Goal: Register for event/course

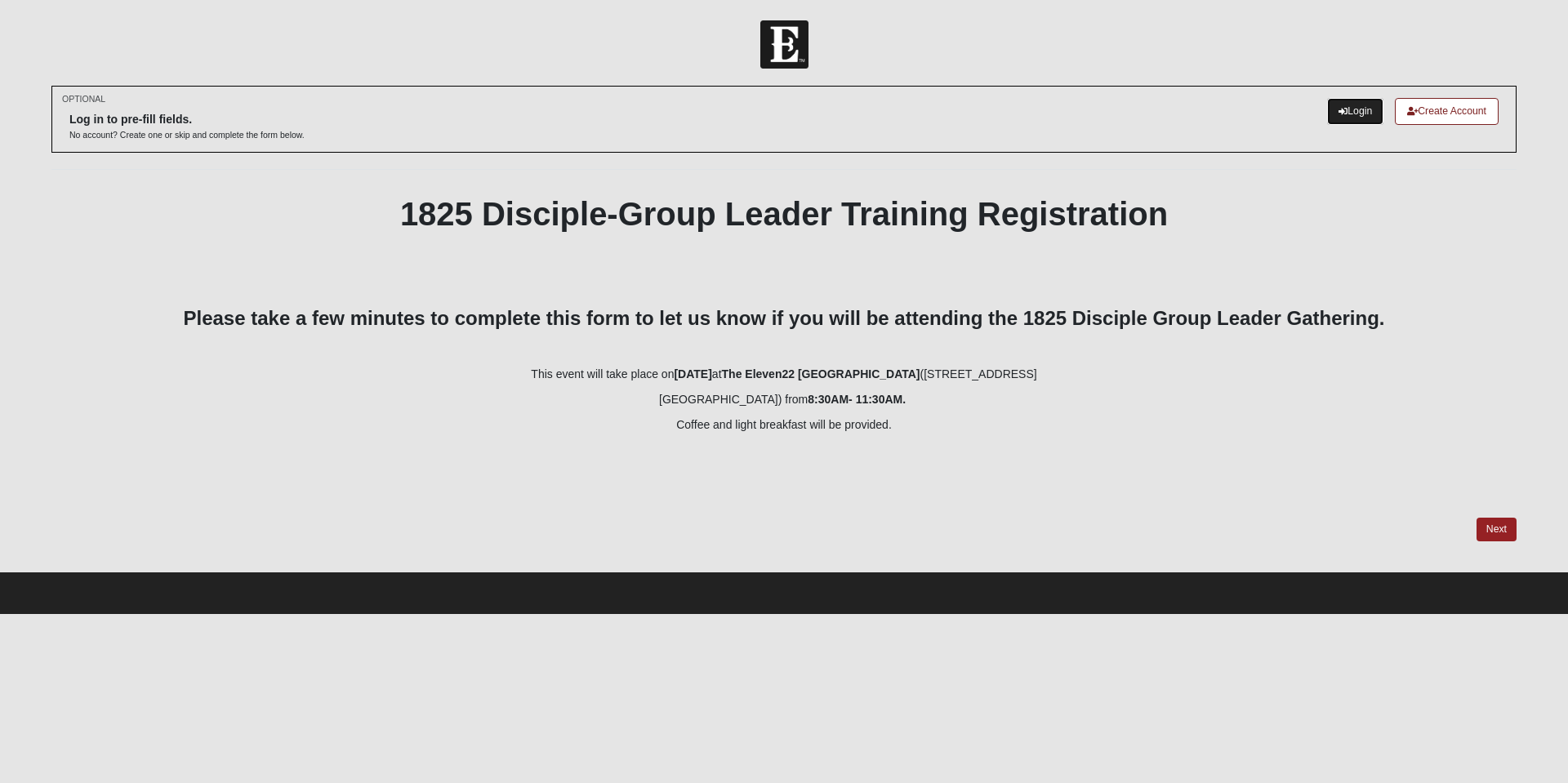
click at [1358, 110] on link "Login" at bounding box center [1356, 112] width 56 height 27
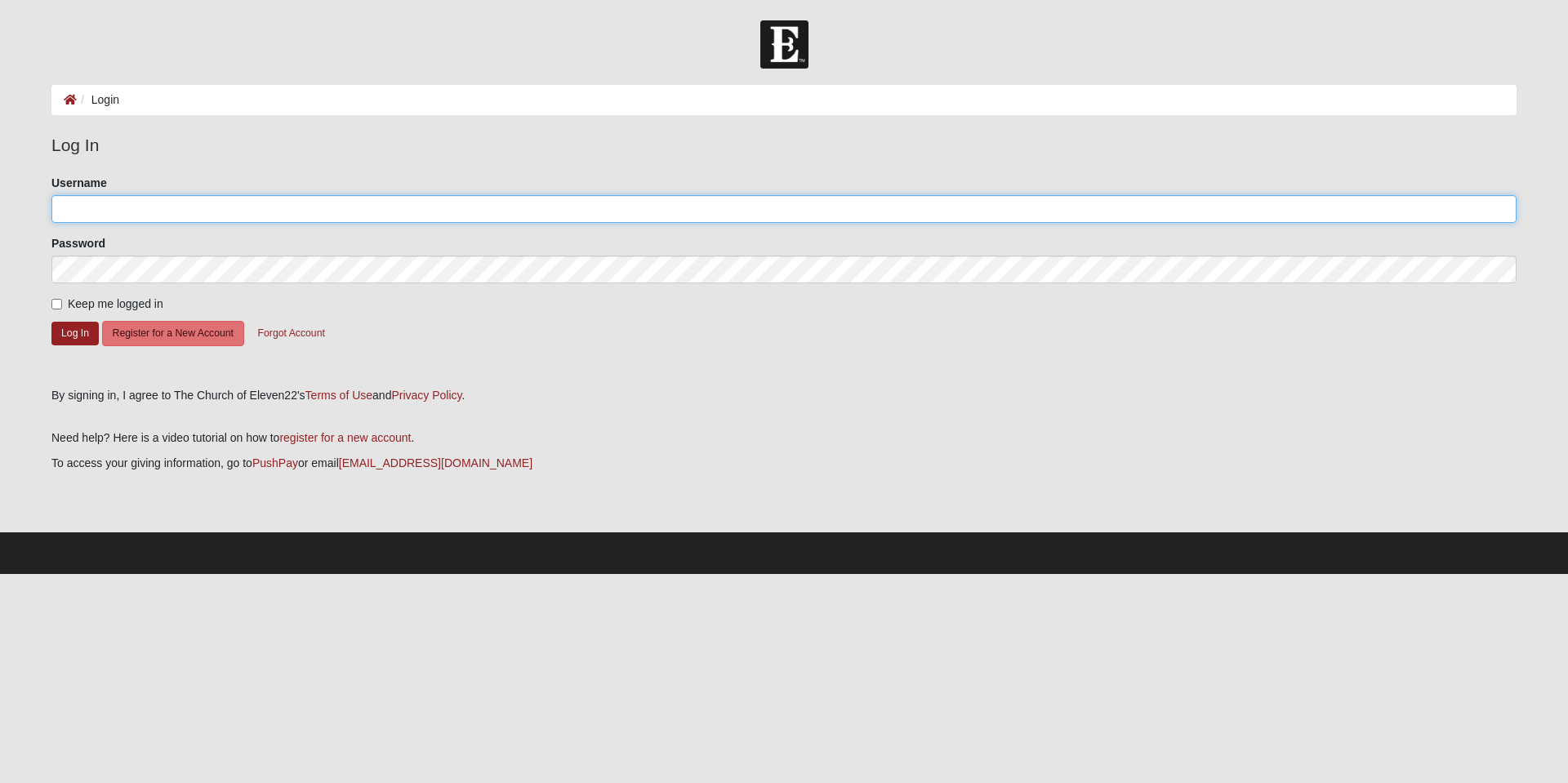
click at [95, 208] on input "Username" at bounding box center [784, 209] width 1466 height 28
type input "ChrisMiller14"
click at [57, 303] on input "Keep me logged in" at bounding box center [56, 304] width 11 height 11
checkbox input "true"
click at [62, 332] on button "Log In" at bounding box center [74, 334] width 47 height 24
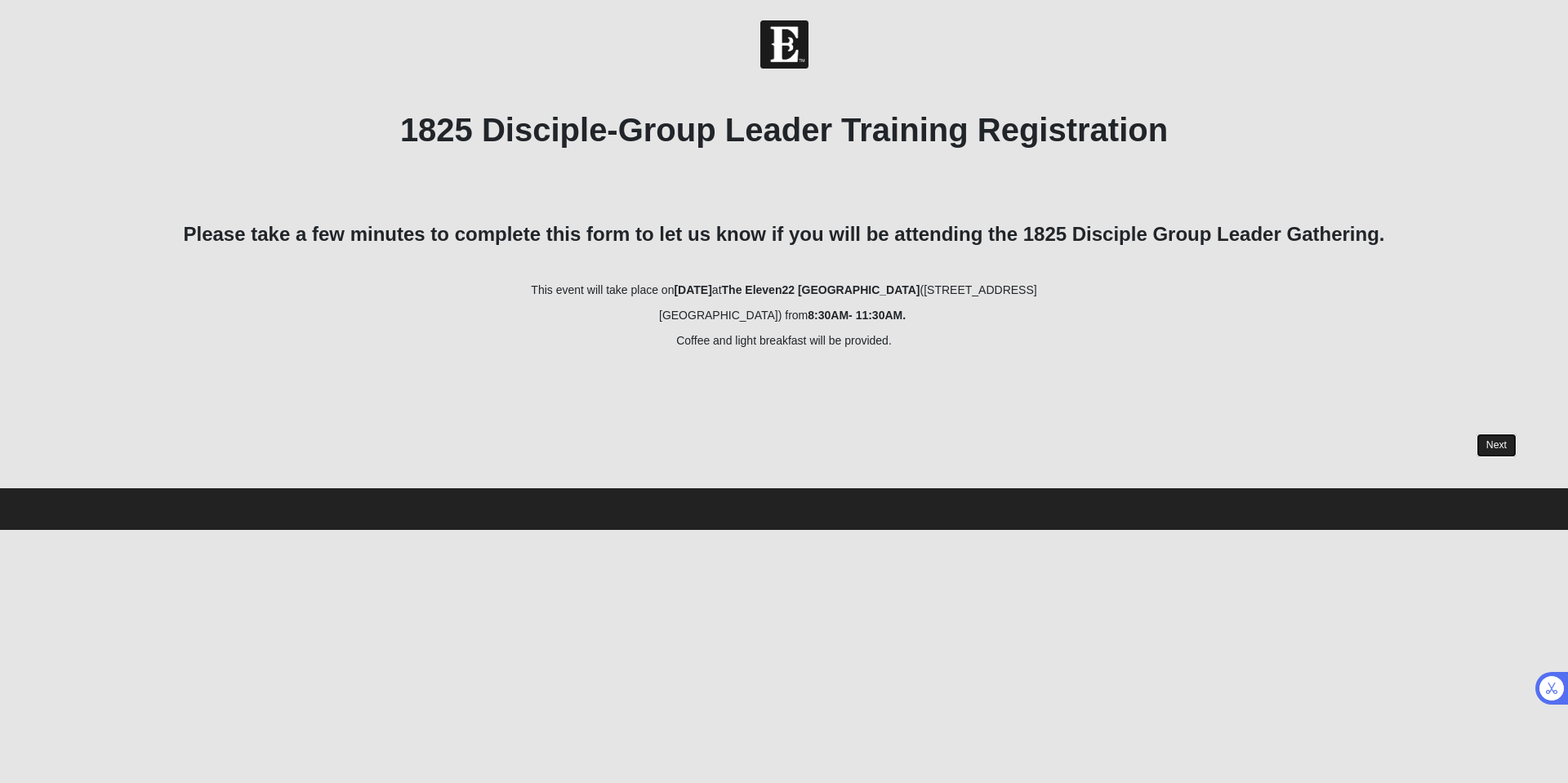
click at [1492, 442] on link "Next" at bounding box center [1496, 445] width 40 height 24
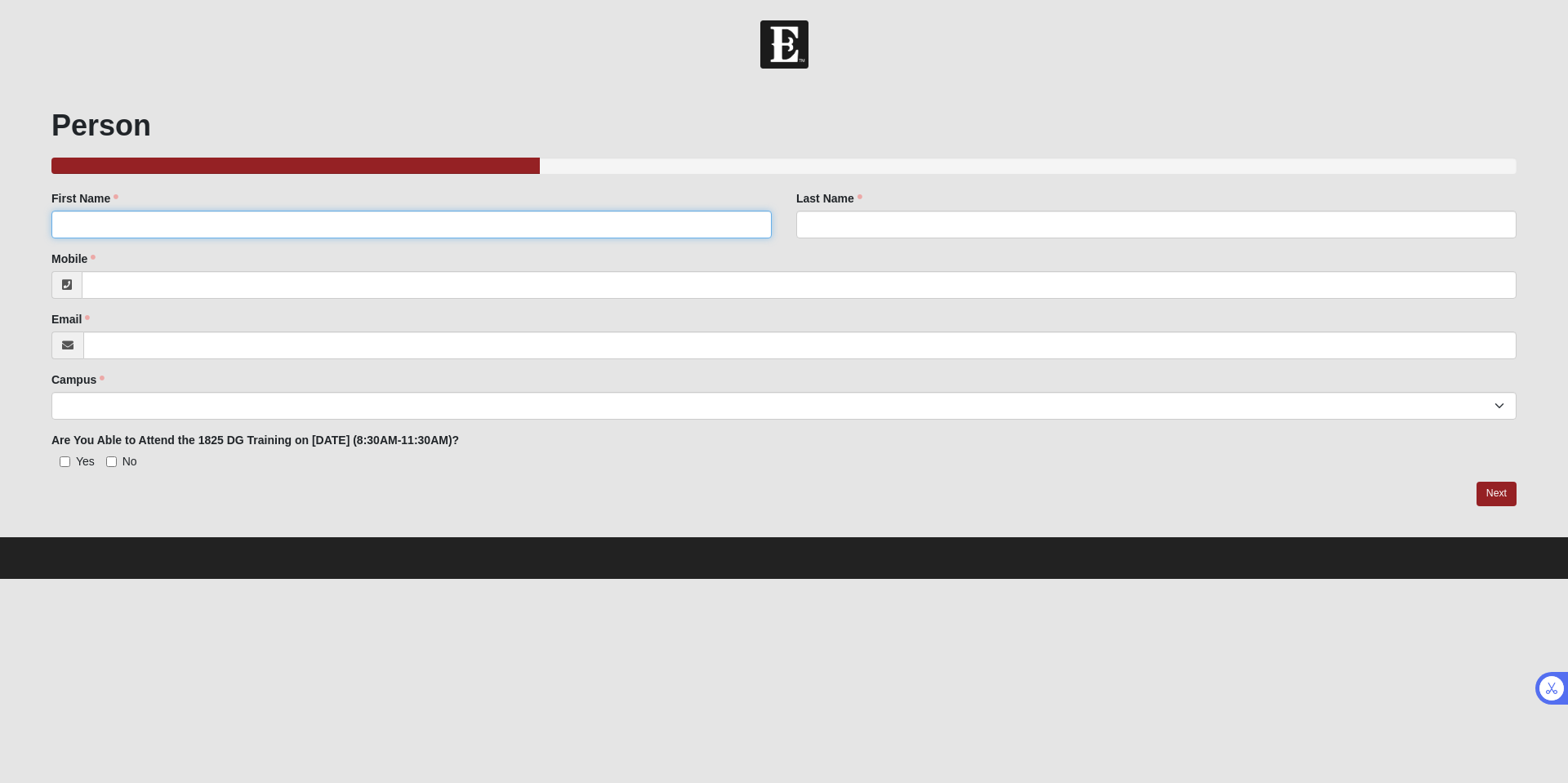
click at [485, 218] on input "First Name" at bounding box center [411, 225] width 720 height 28
type input "CHRISTOPHER"
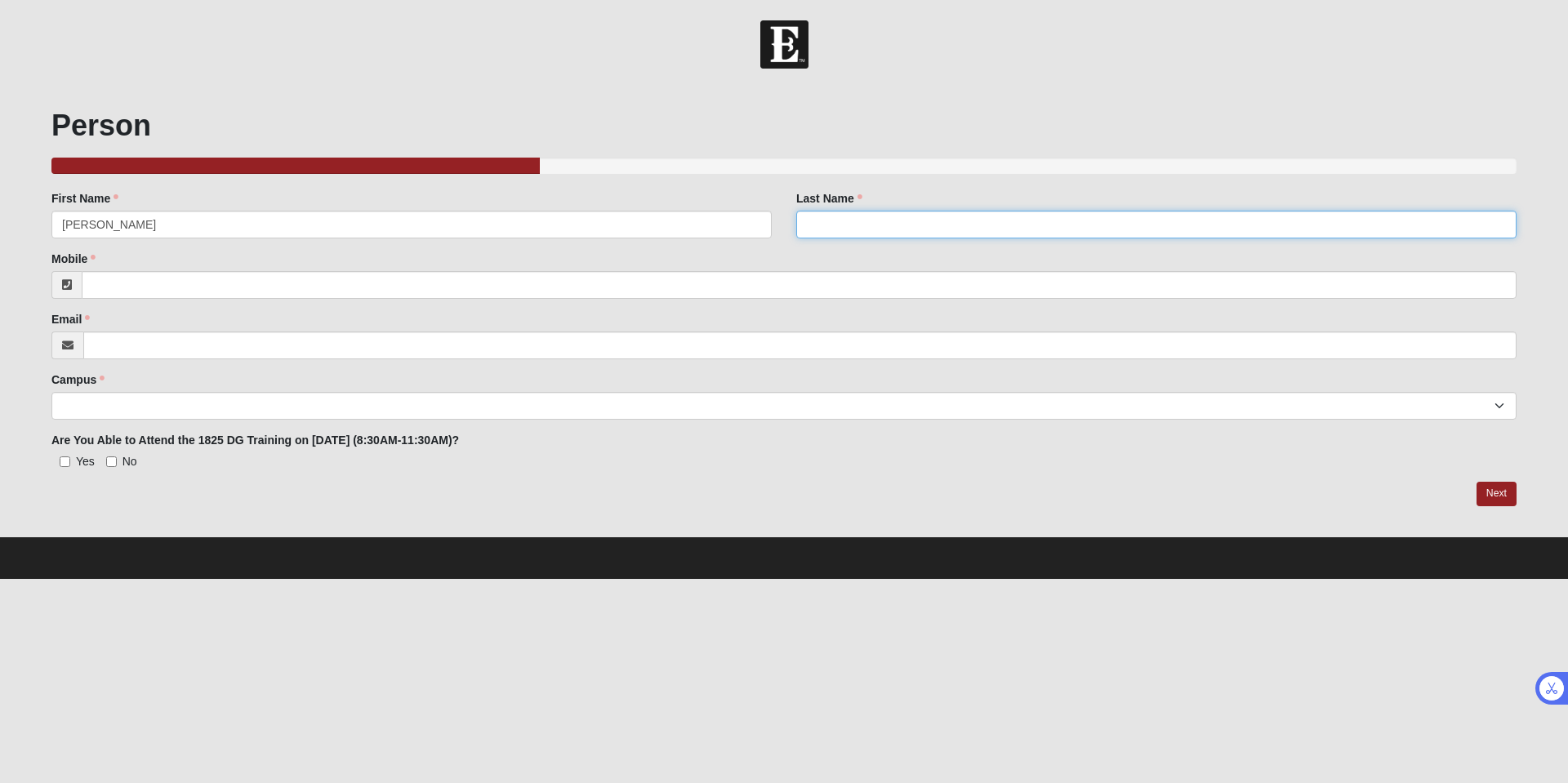
type input "MILLER"
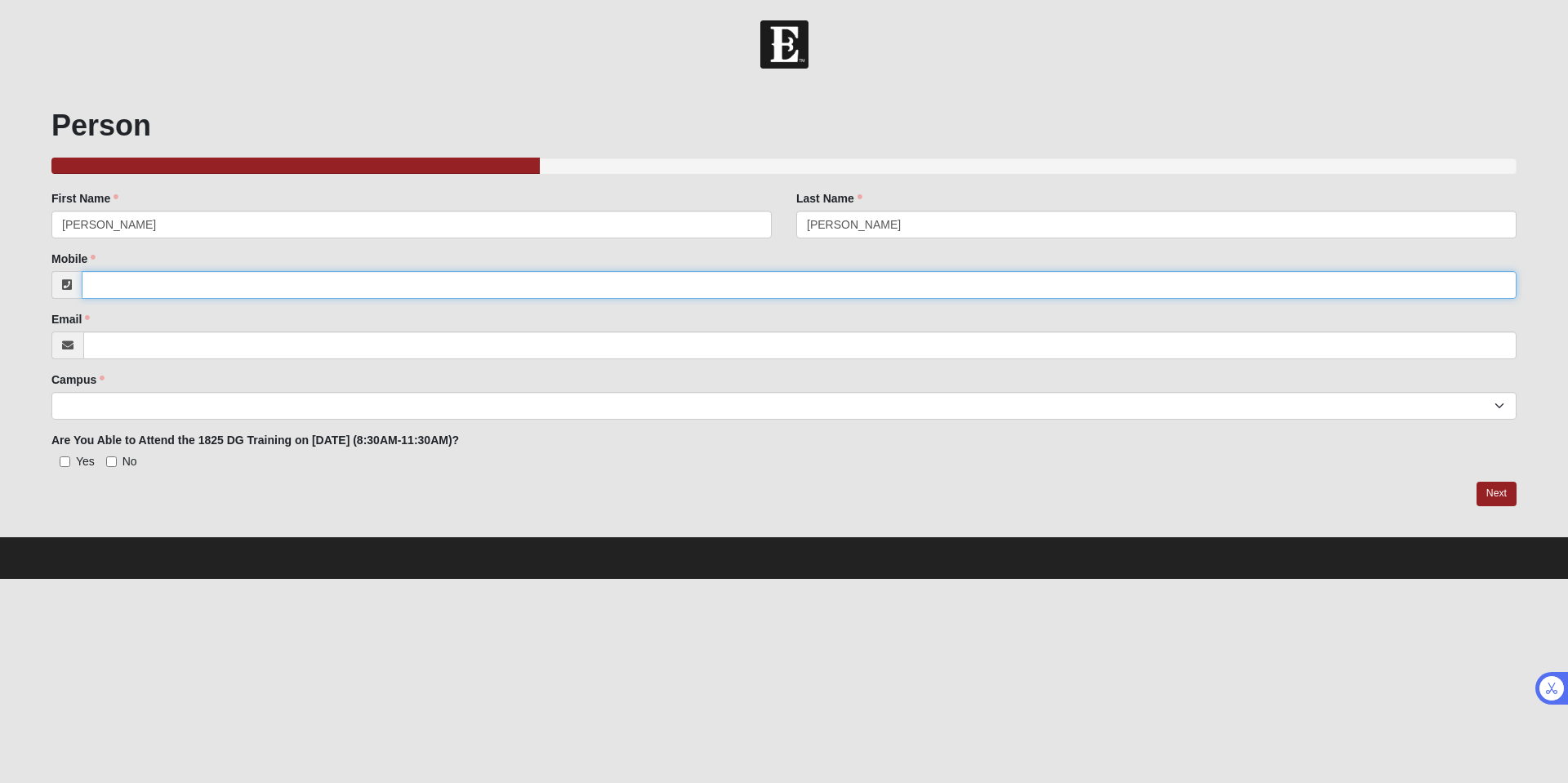
type input "9043075441"
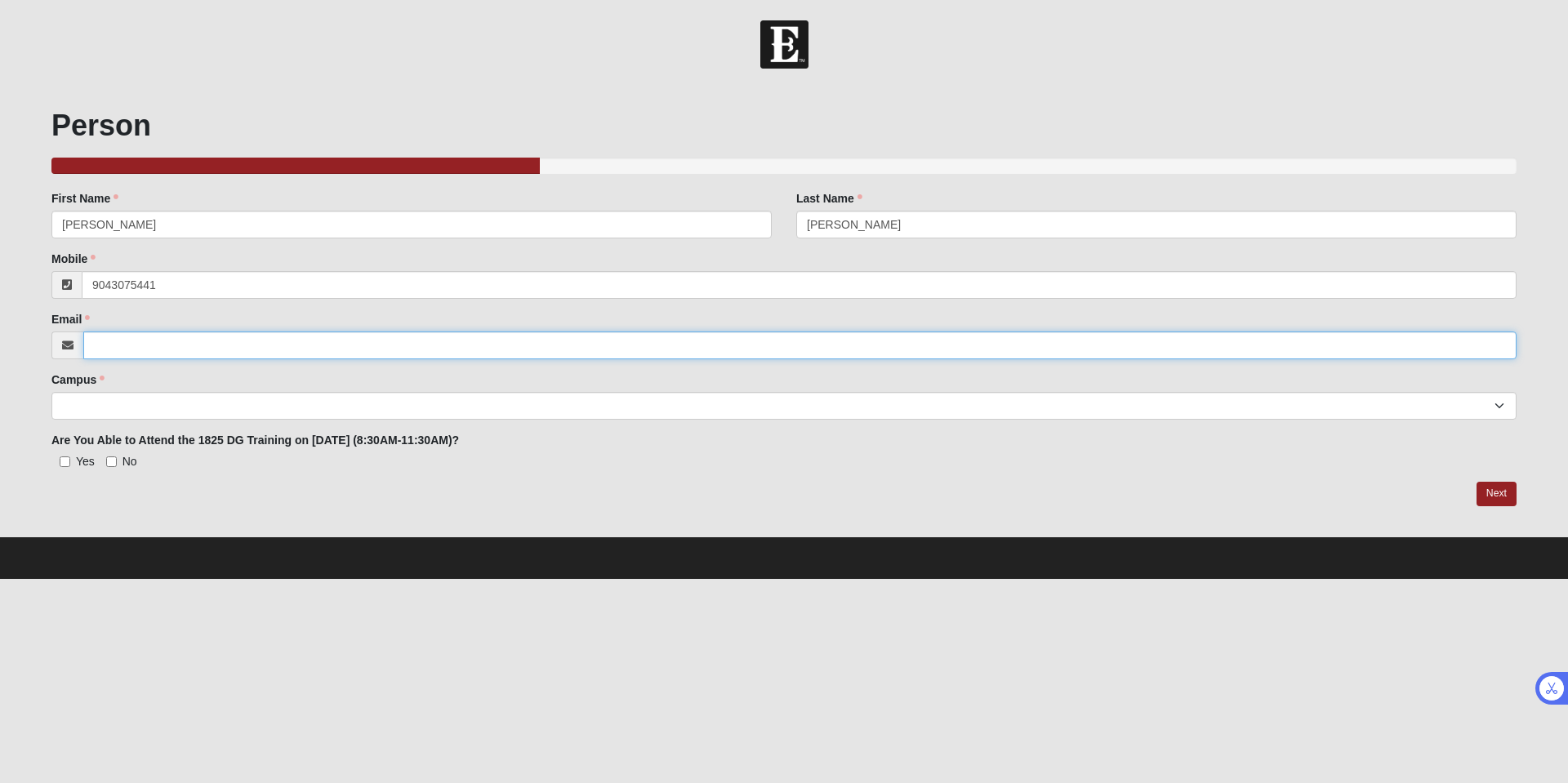
type input "reachchrismiller@gmail.com"
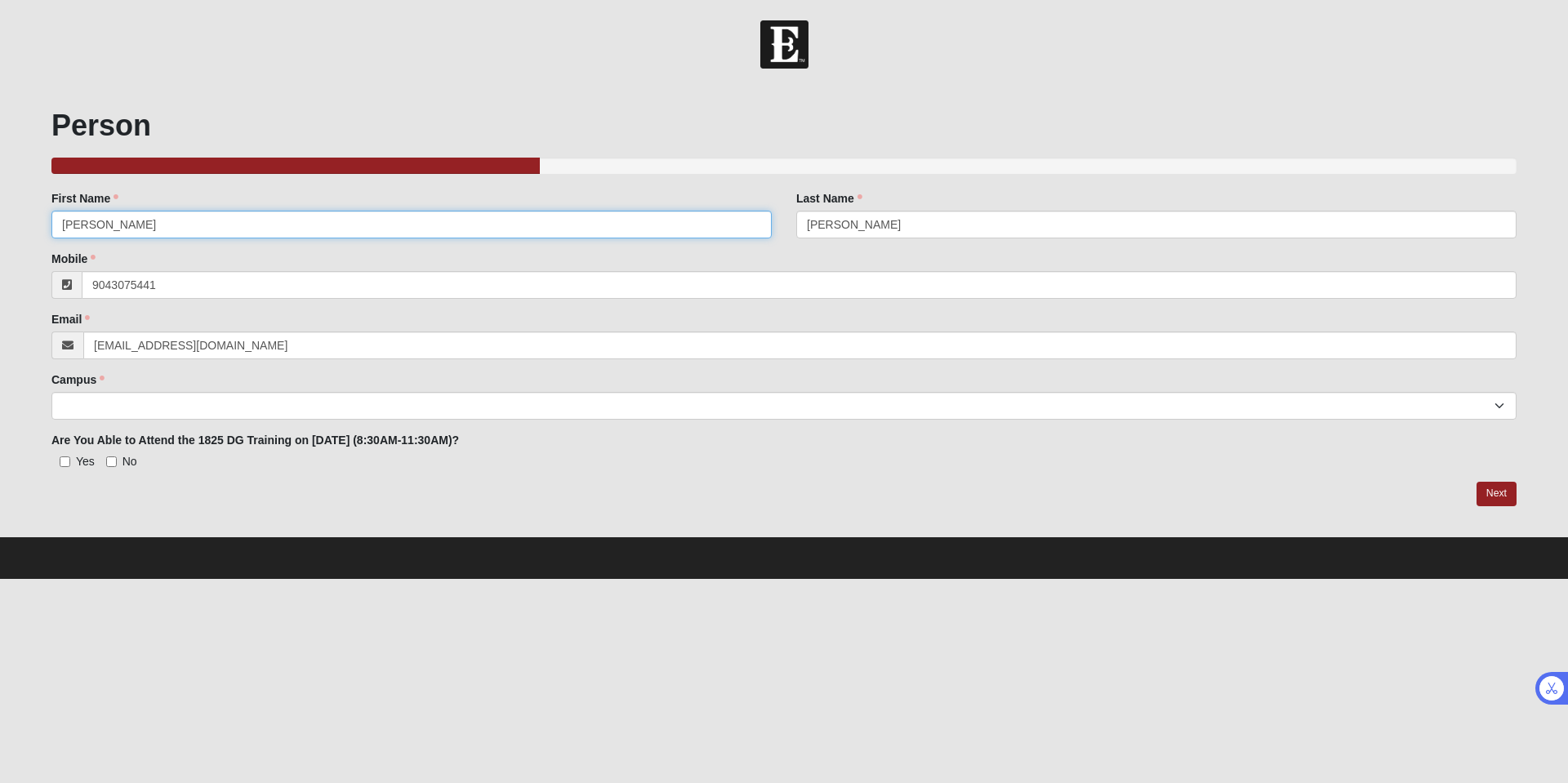
type input "(904) 307-5441"
click at [295, 407] on select "Arlington Baymeadows Eleven22 Online Fleming Island Jesup Mandarin North Jax Or…" at bounding box center [784, 406] width 1466 height 28
select select "17"
click at [51, 392] on select "Arlington Baymeadows Eleven22 Online Fleming Island Jesup Mandarin North Jax Or…" at bounding box center [784, 406] width 1466 height 28
click at [64, 461] on input "Yes" at bounding box center [64, 462] width 11 height 11
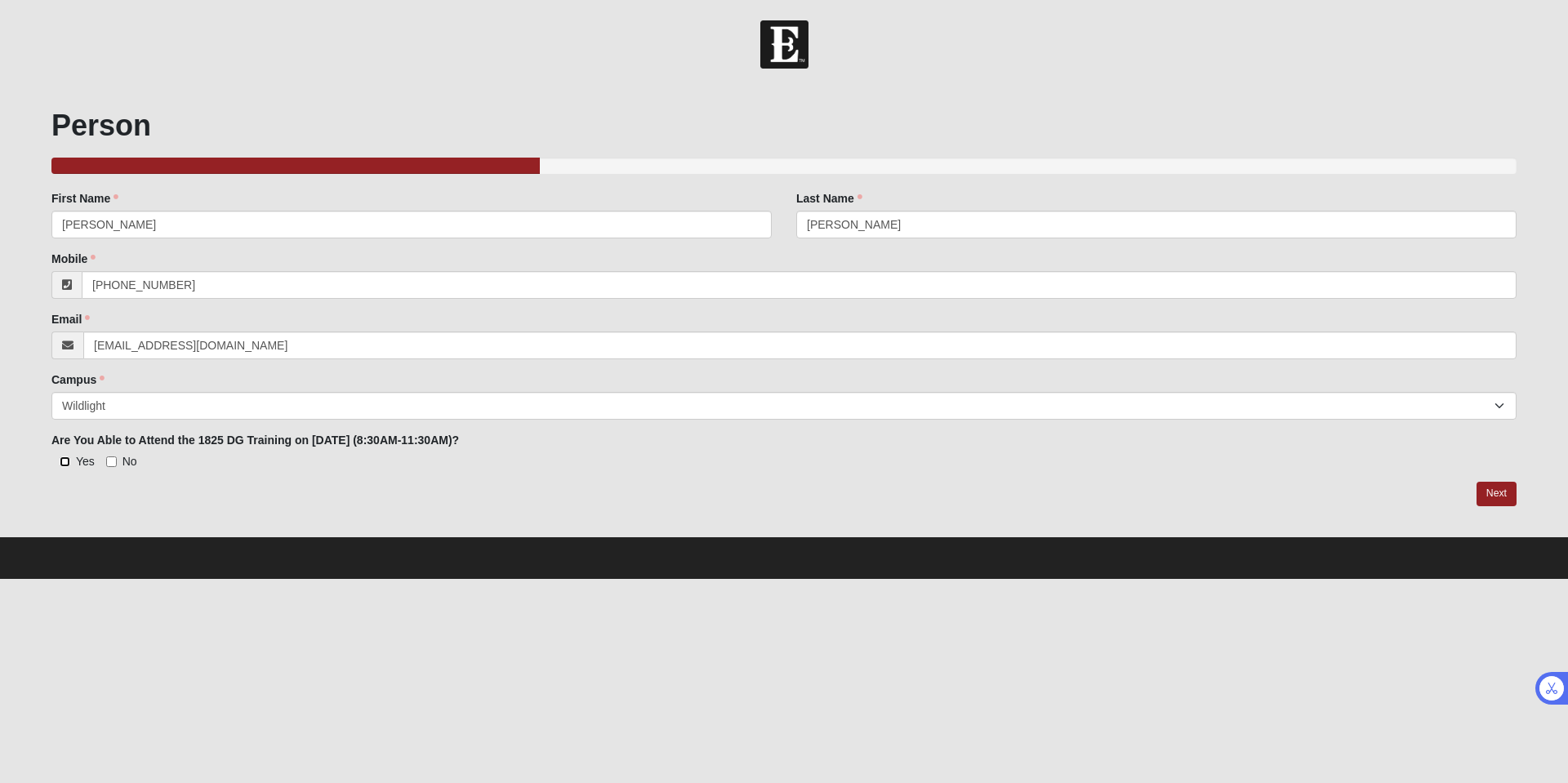
checkbox input "true"
click at [1499, 496] on link "Next" at bounding box center [1496, 493] width 40 height 24
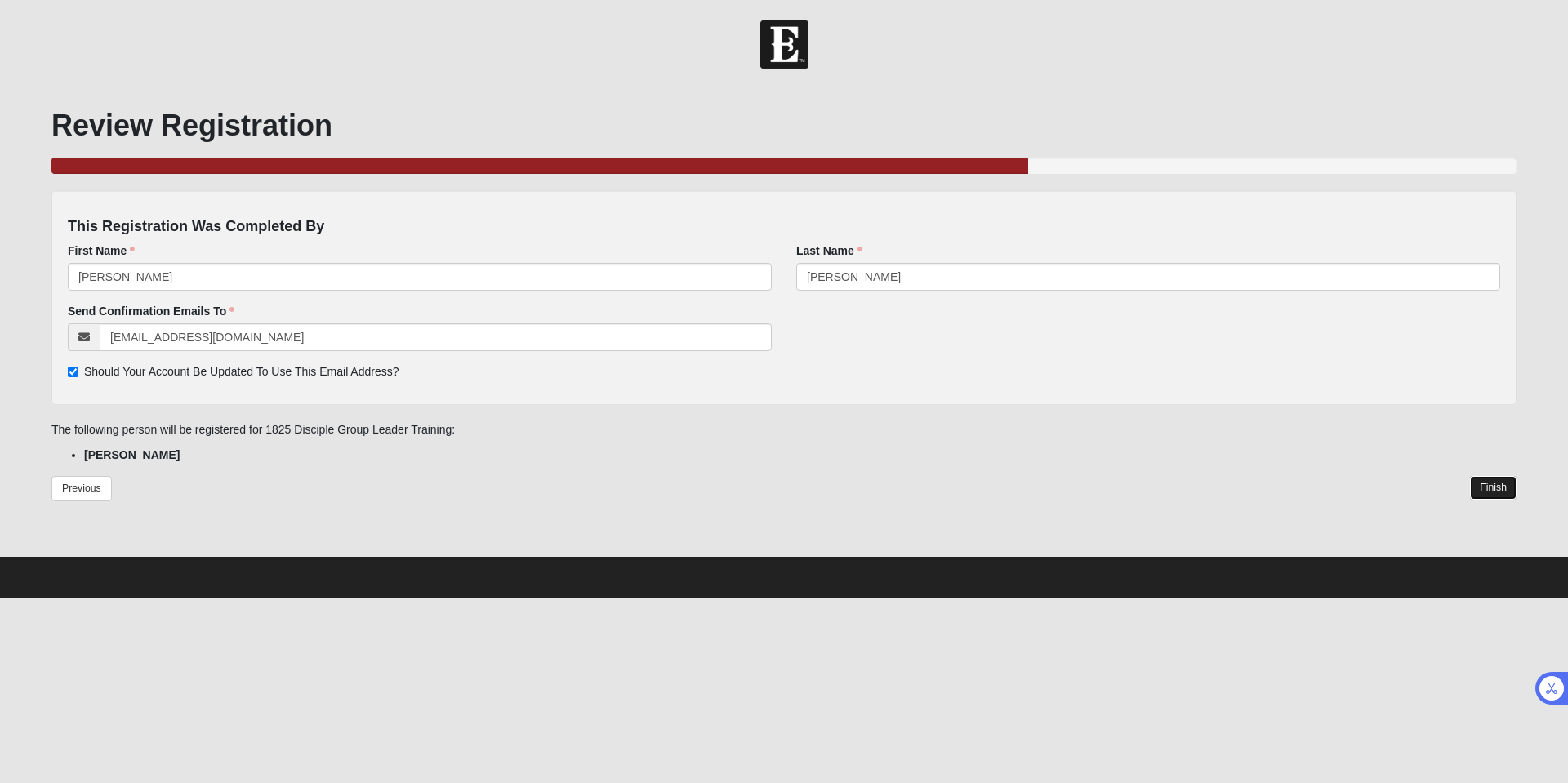
click at [1499, 492] on link "Finish" at bounding box center [1494, 487] width 46 height 24
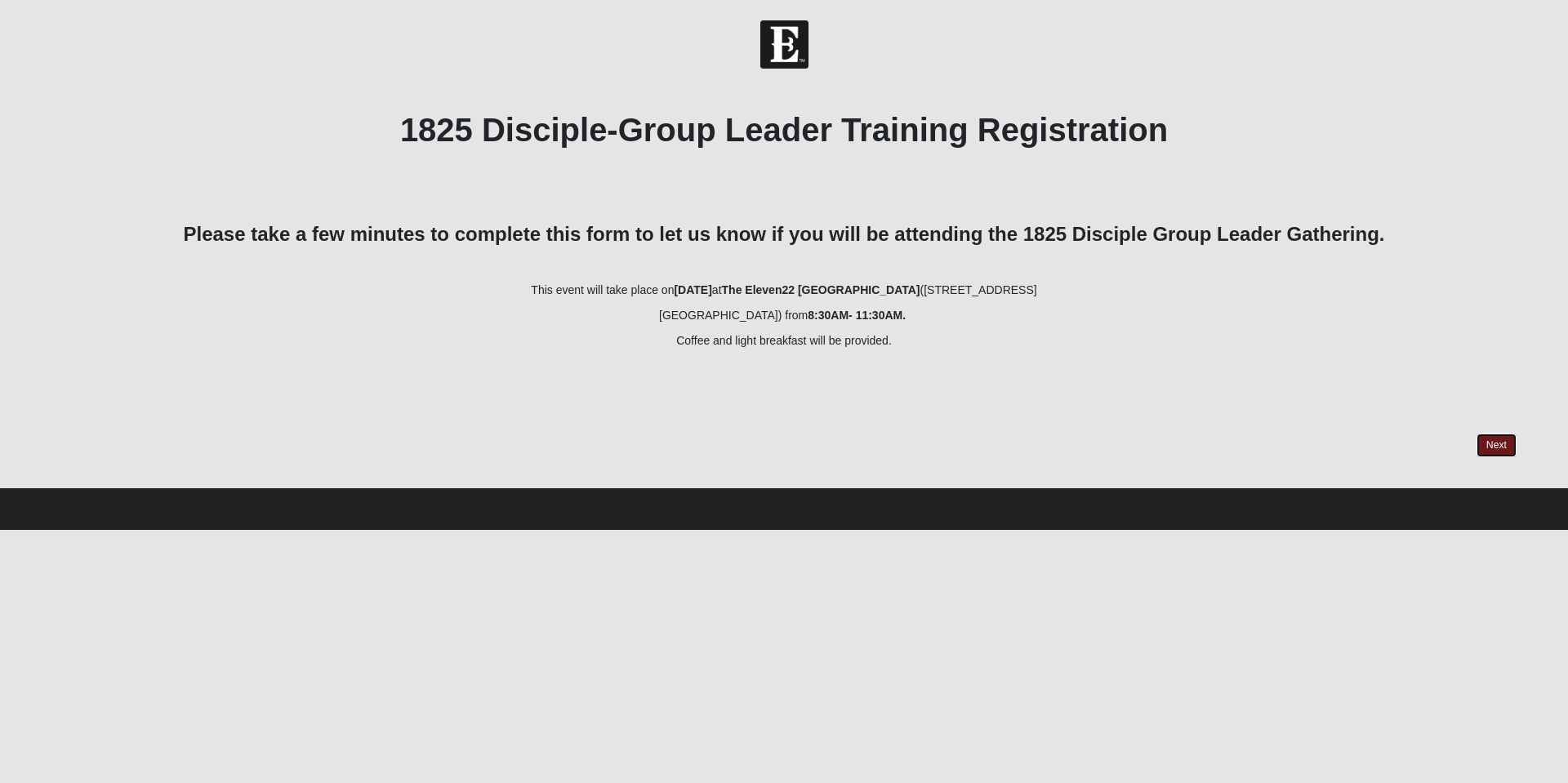
click at [1494, 439] on link "Next" at bounding box center [1496, 445] width 40 height 24
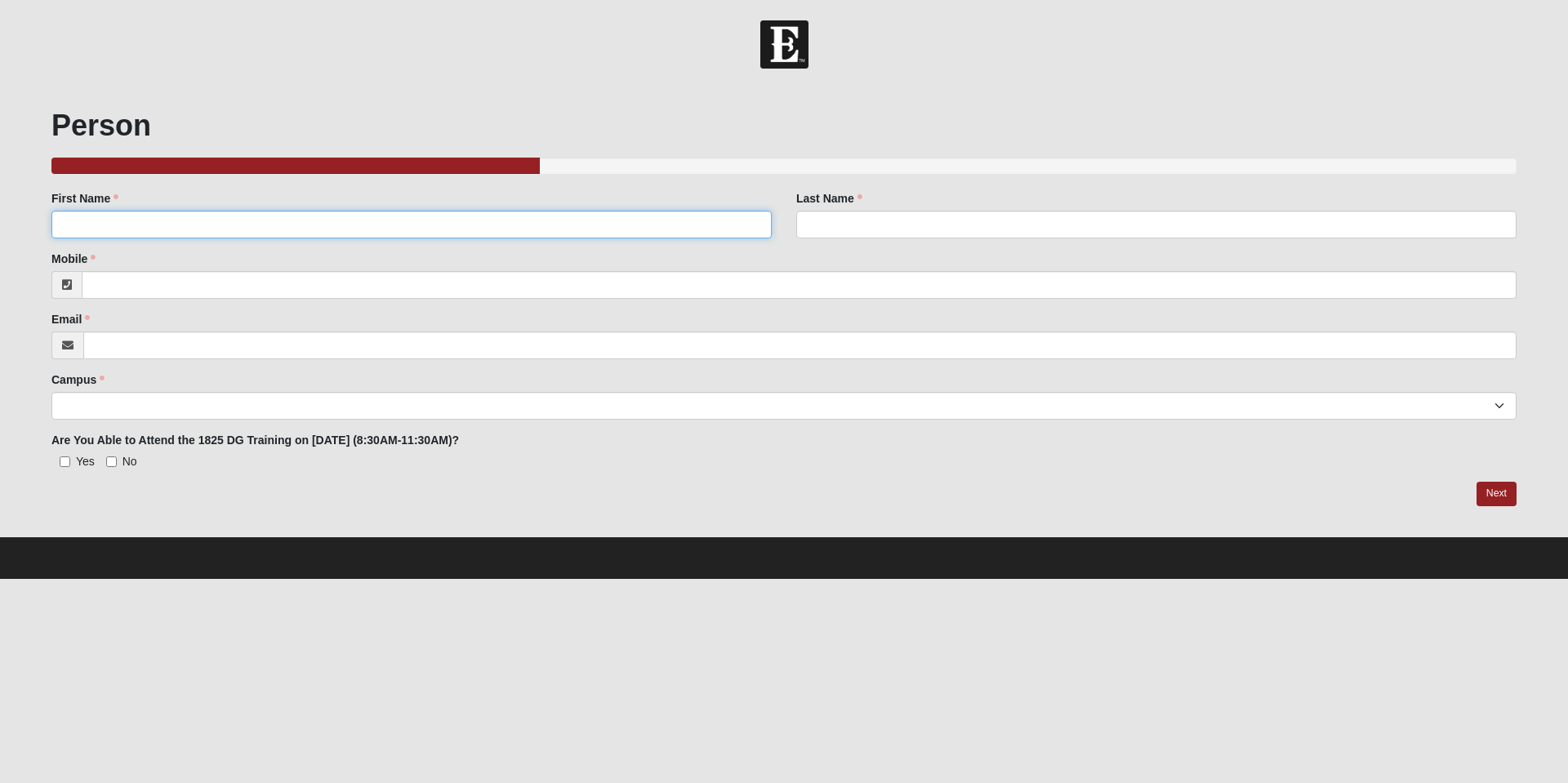
click at [197, 220] on input "First Name" at bounding box center [411, 225] width 720 height 28
type input "CATHERINE"
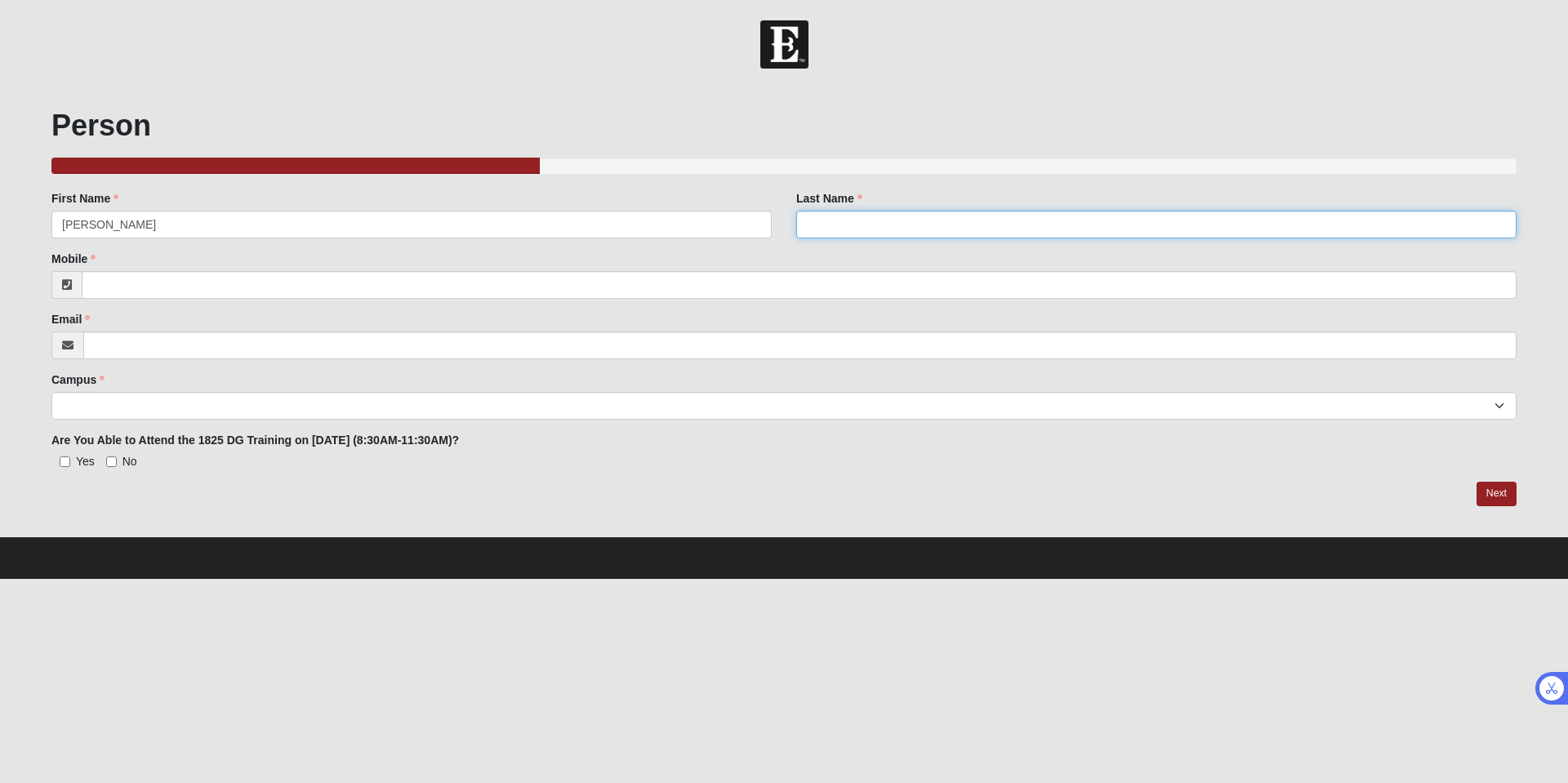
type input "MILLER"
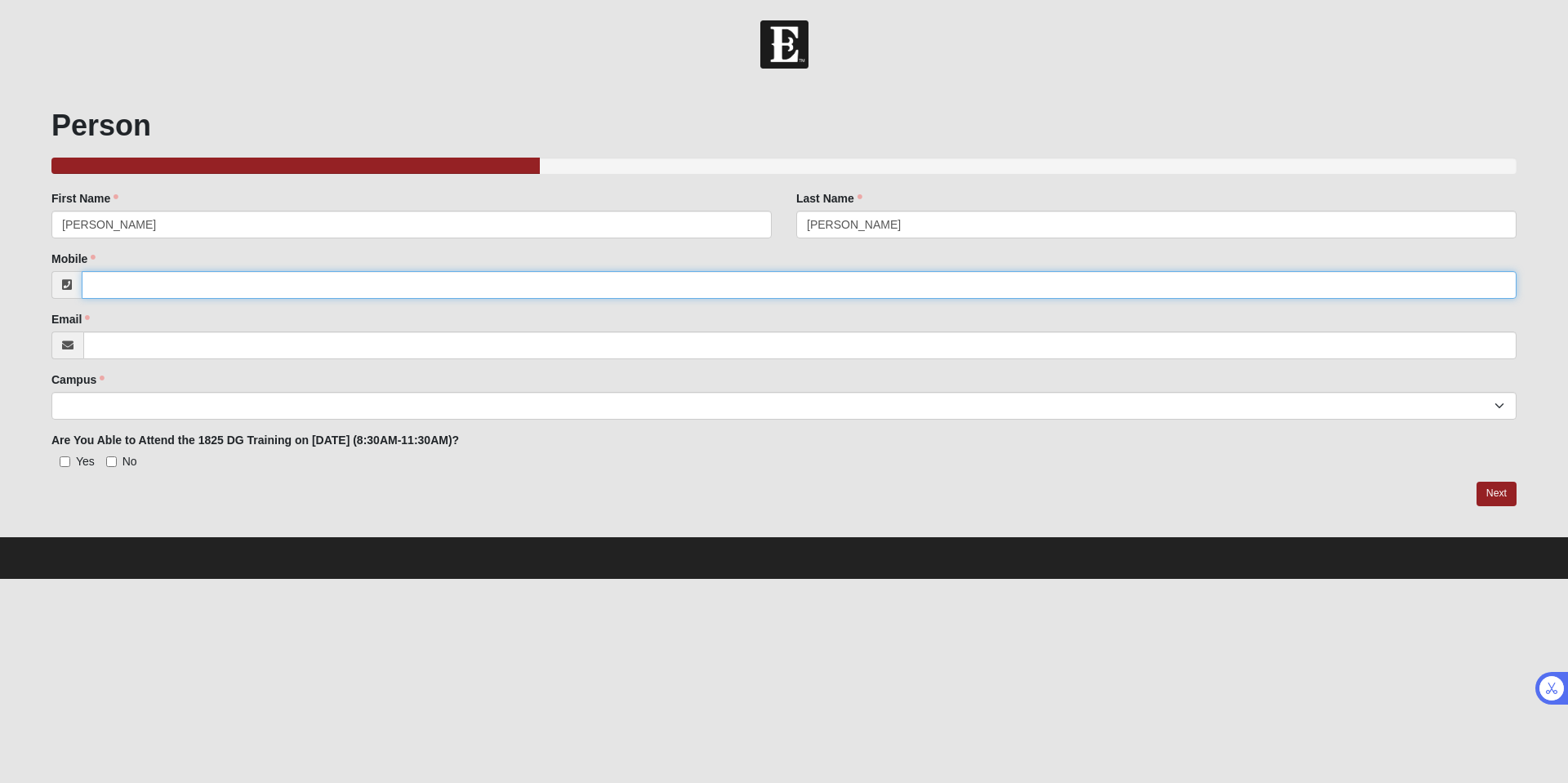
type input "9045835959"
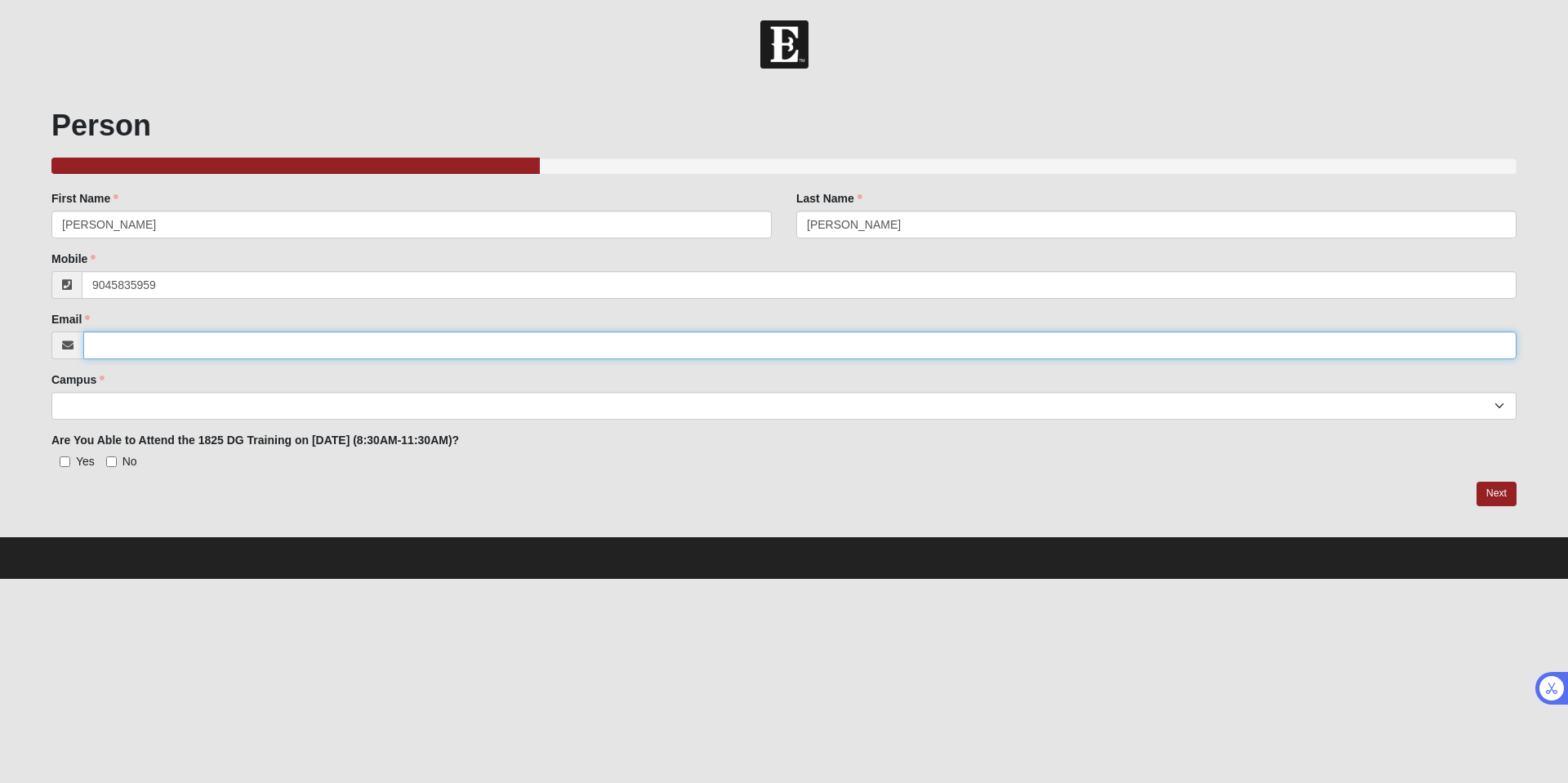
type input "Reachcatmiller@gmail.com"
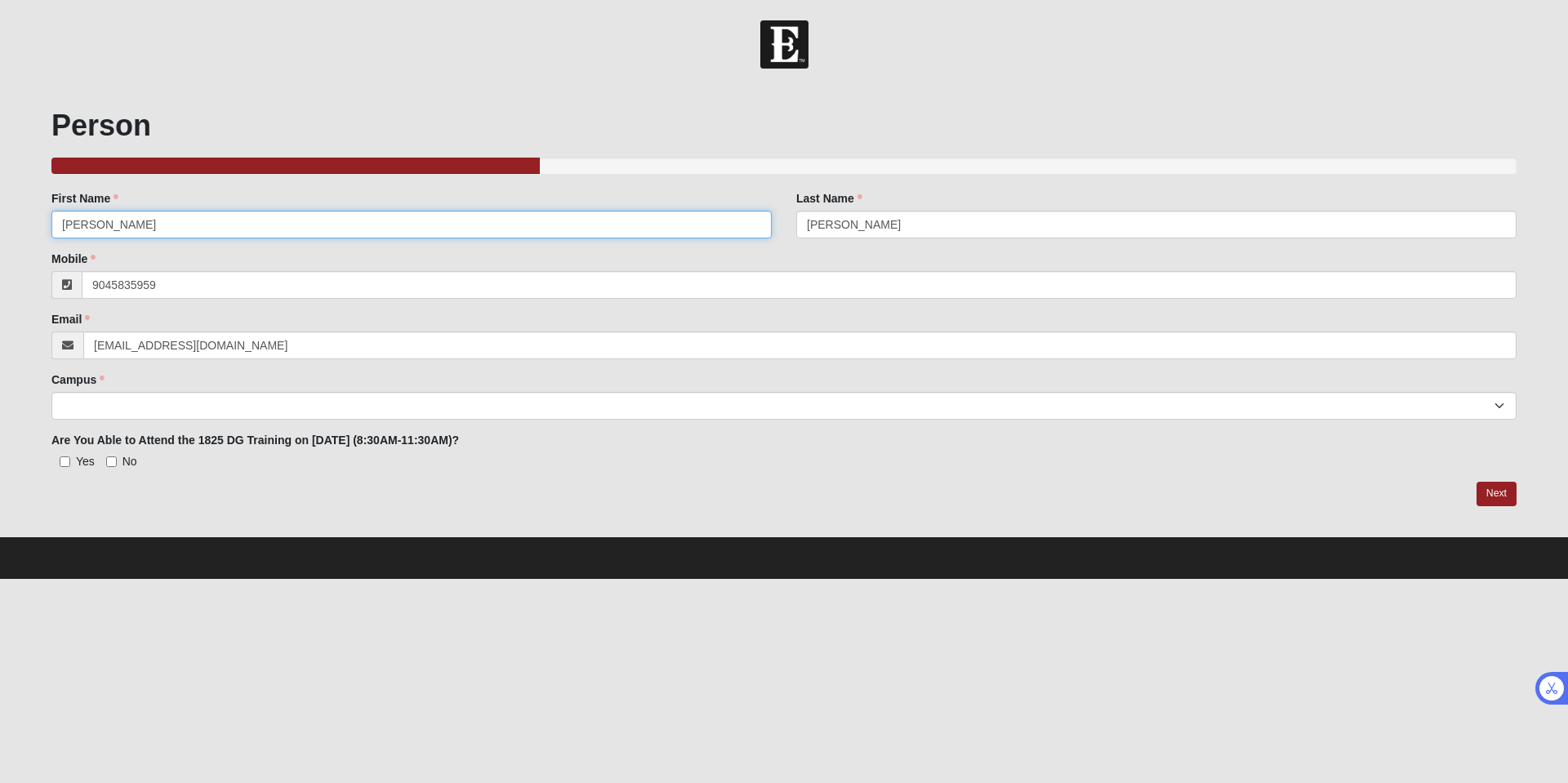
type input "(904) 583-5959"
click at [243, 405] on select "Arlington Baymeadows Eleven22 Online Fleming Island Jesup Mandarin North Jax Or…" at bounding box center [784, 406] width 1466 height 28
select select "17"
click at [51, 392] on select "Arlington Baymeadows Eleven22 Online Fleming Island Jesup Mandarin North Jax Or…" at bounding box center [784, 406] width 1466 height 28
drag, startPoint x: 64, startPoint y: 465, endPoint x: 201, endPoint y: 461, distance: 137.1
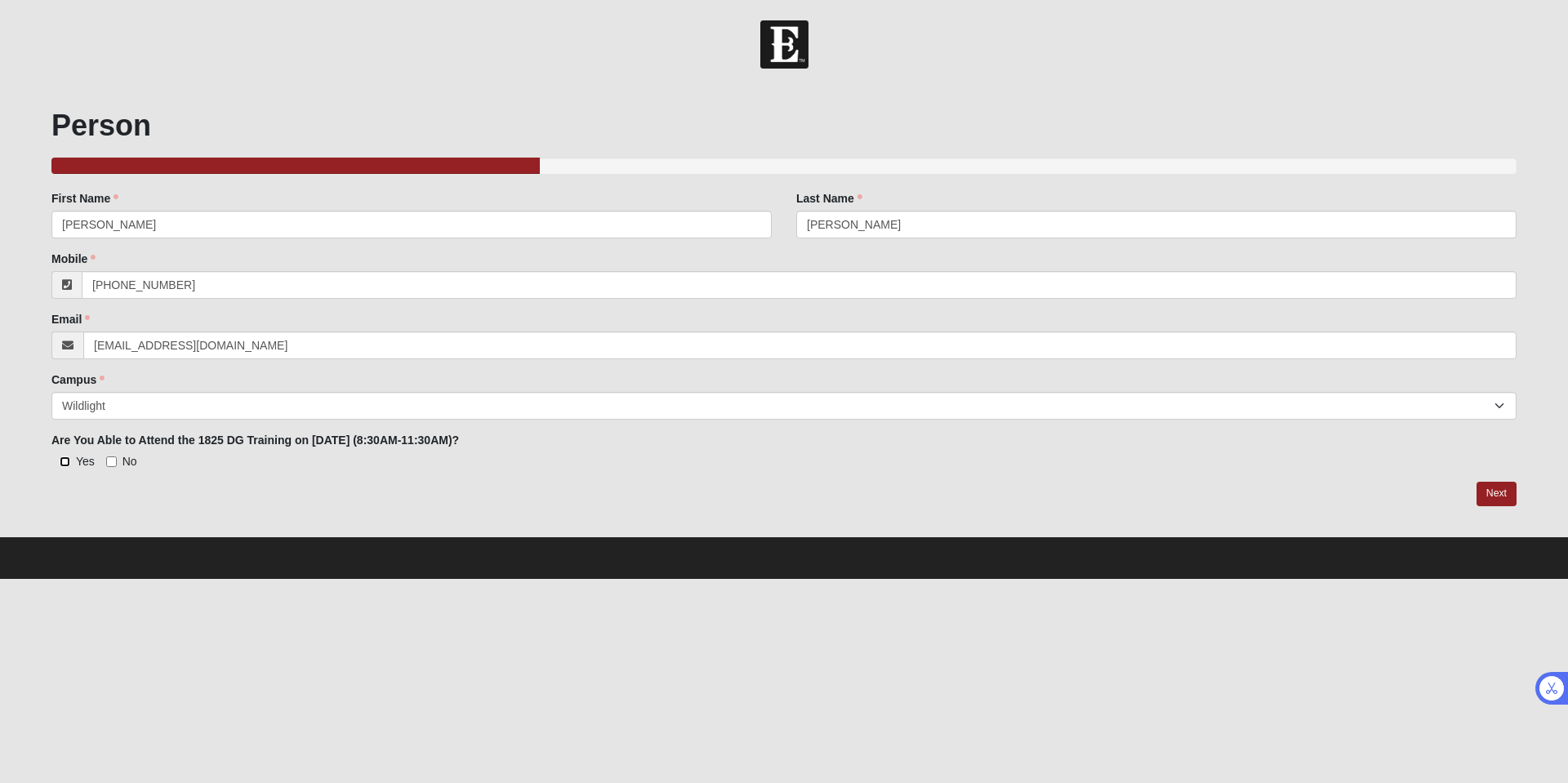
click at [64, 466] on input "Yes" at bounding box center [64, 462] width 11 height 11
checkbox input "true"
click at [1498, 496] on link "Next" at bounding box center [1496, 493] width 40 height 24
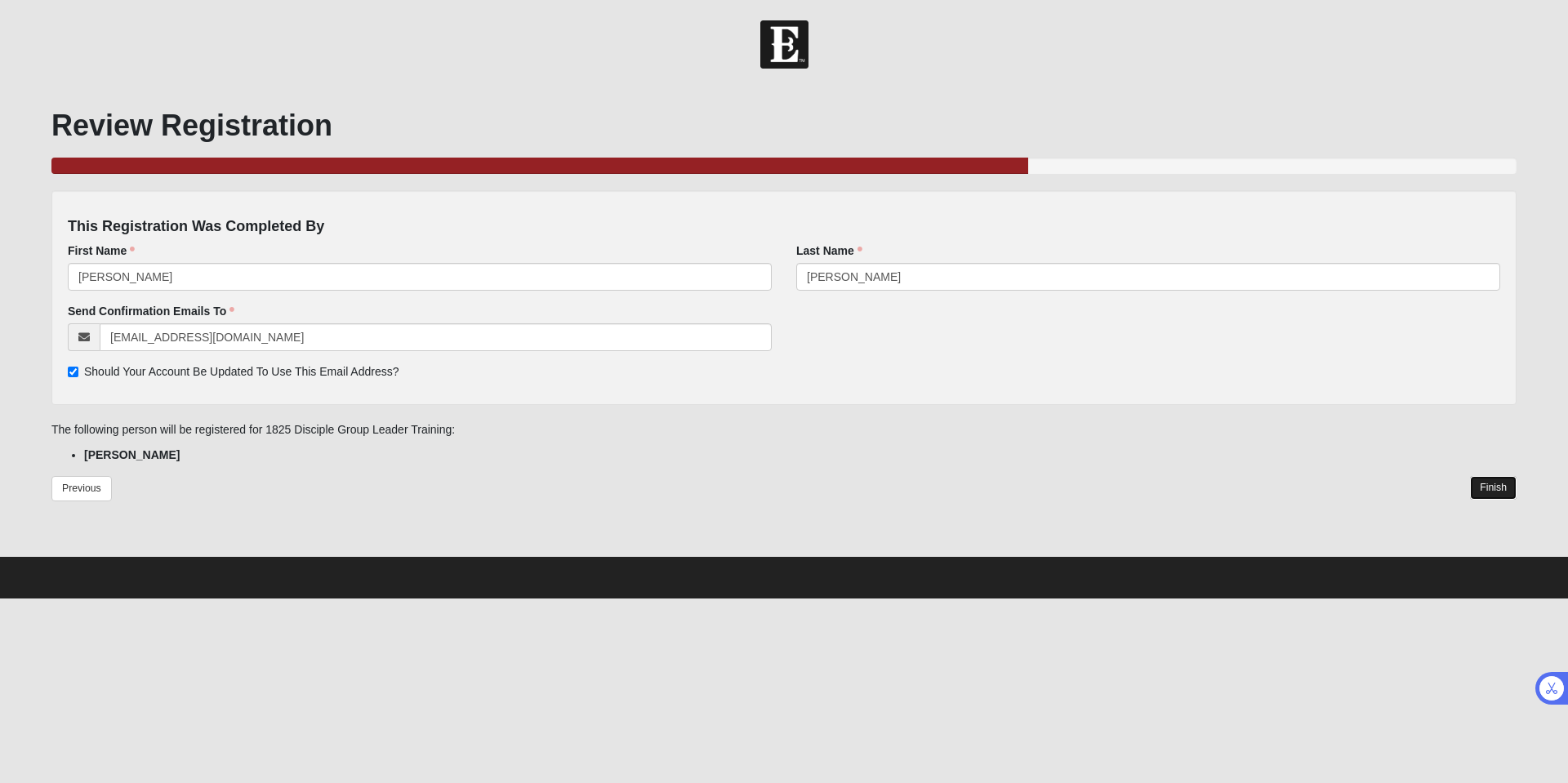
click at [1478, 486] on link "Finish" at bounding box center [1494, 487] width 46 height 24
